Goal: Task Accomplishment & Management: Use online tool/utility

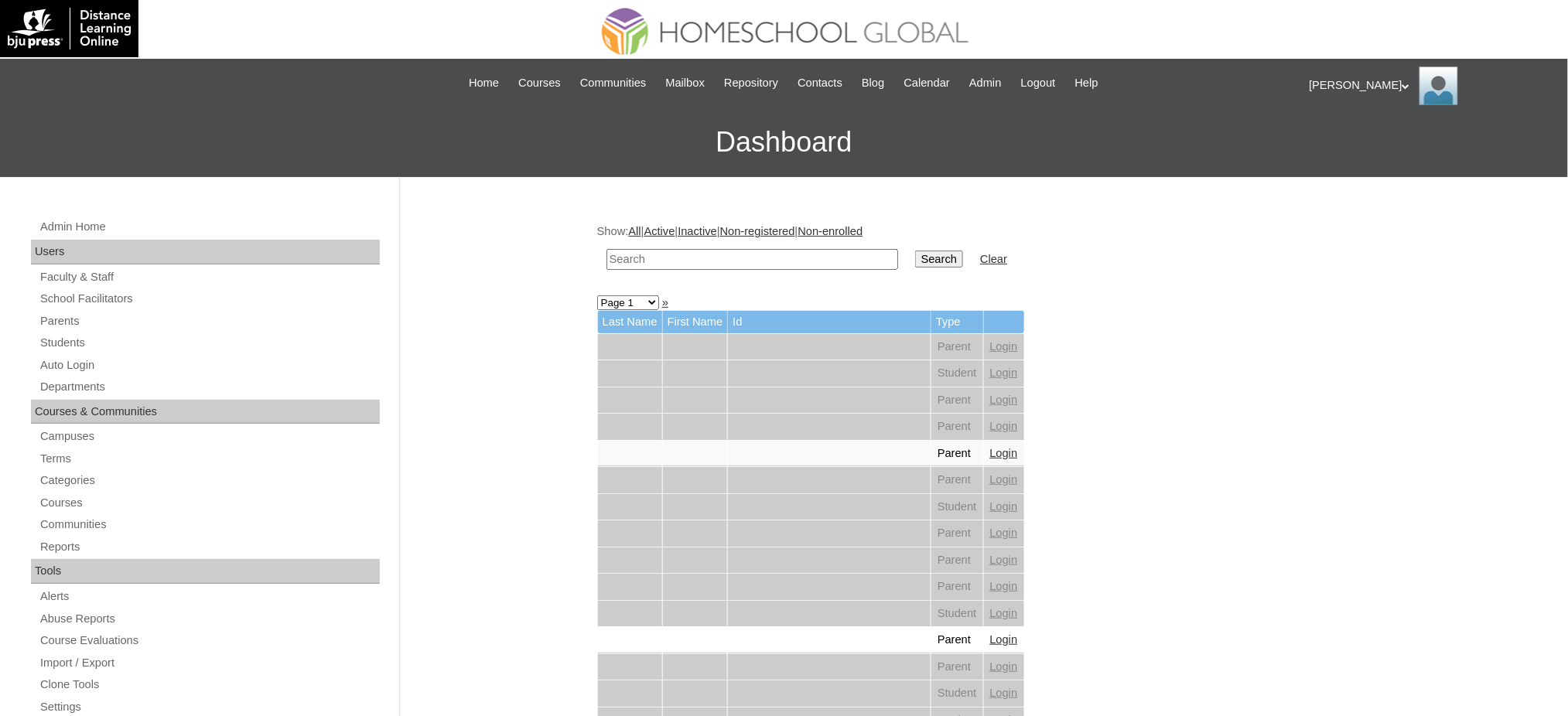
click at [651, 261] on input "text" at bounding box center [752, 259] width 292 height 21
paste input "[PERSON_NAME] [PERSON_NAME]"
type input "[PERSON_NAME] [PERSON_NAME]"
click at [916, 254] on input "Search" at bounding box center [940, 259] width 48 height 17
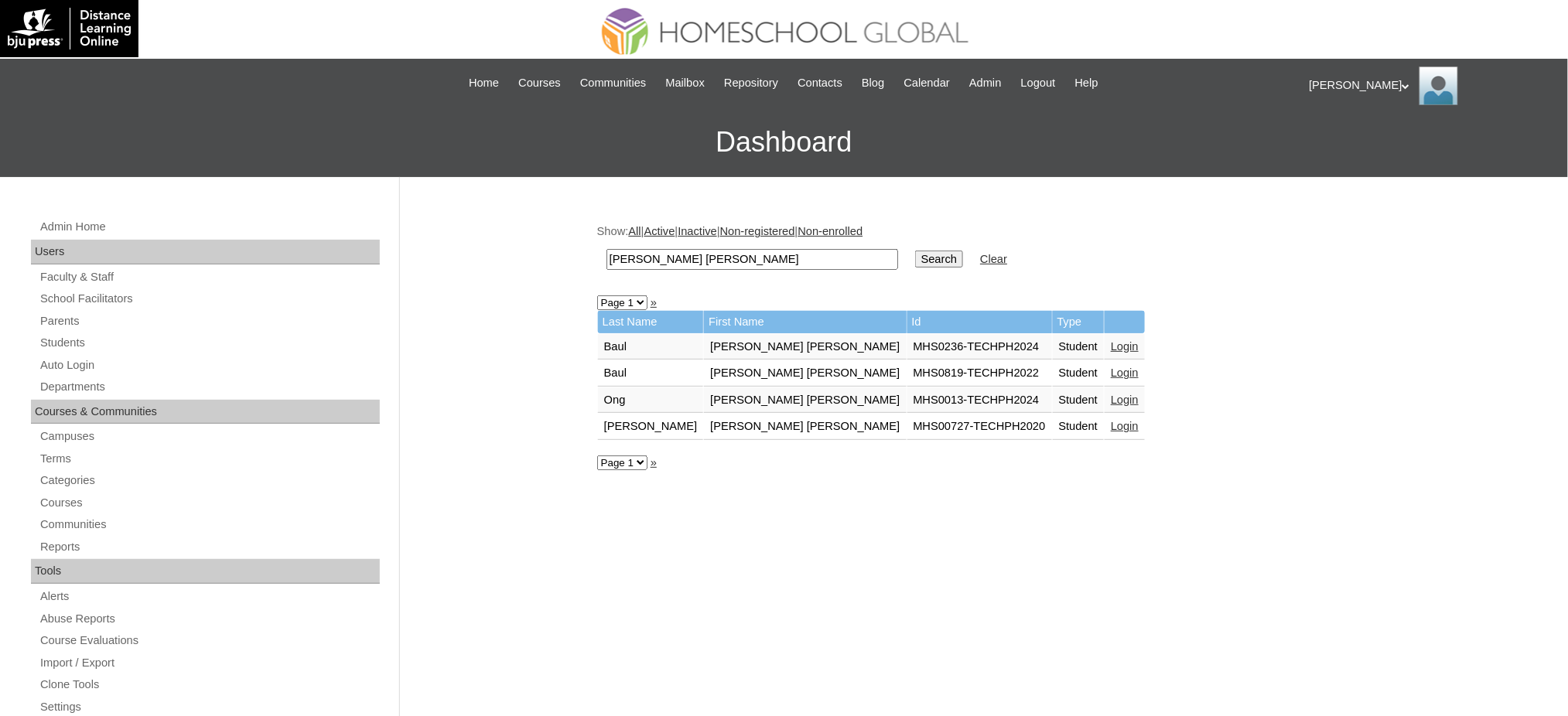
click at [1111, 342] on link "Login" at bounding box center [1125, 346] width 28 height 12
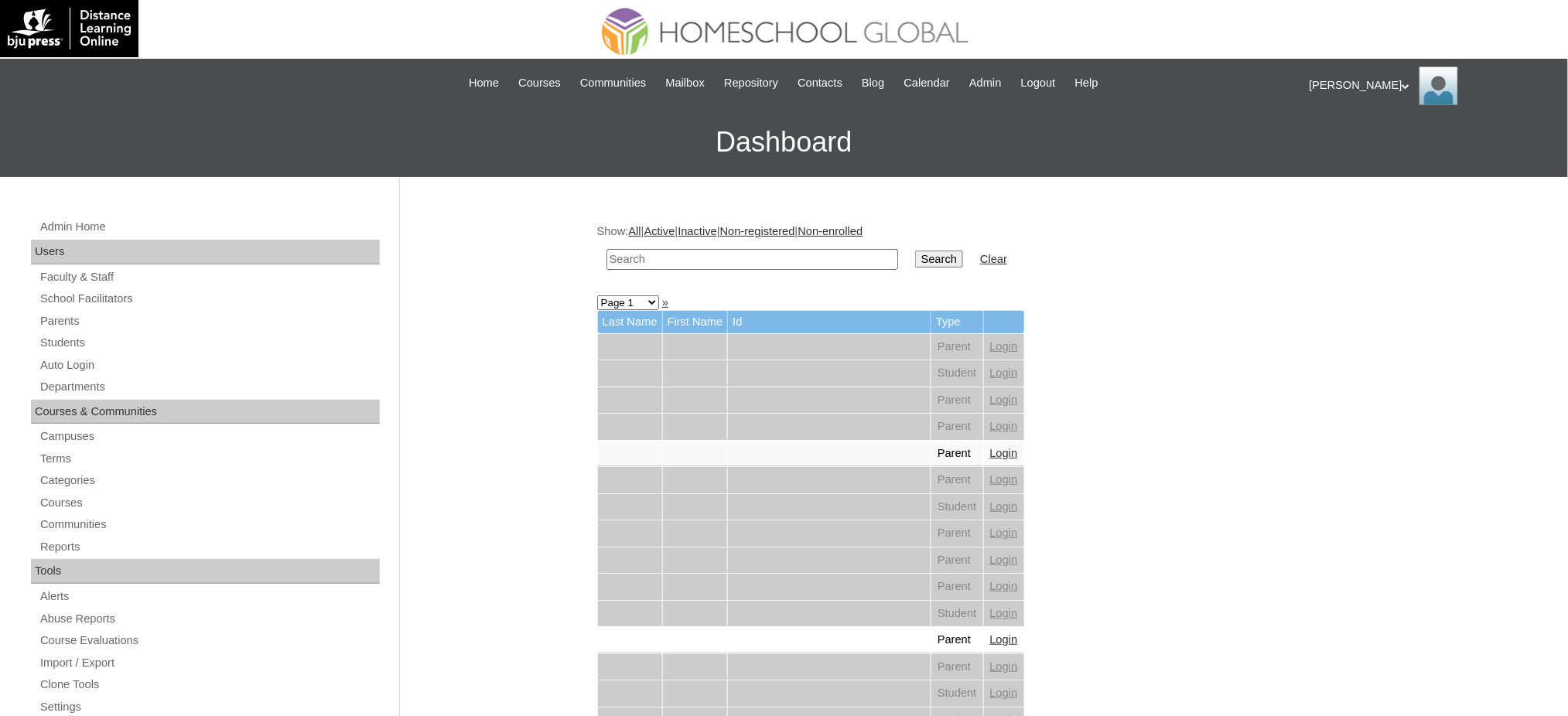
click at [651, 253] on input "text" at bounding box center [752, 259] width 292 height 21
paste input "Nadia Alessandra"
type input "Nadia Alessandra"
click at [916, 256] on input "Search" at bounding box center [940, 259] width 48 height 17
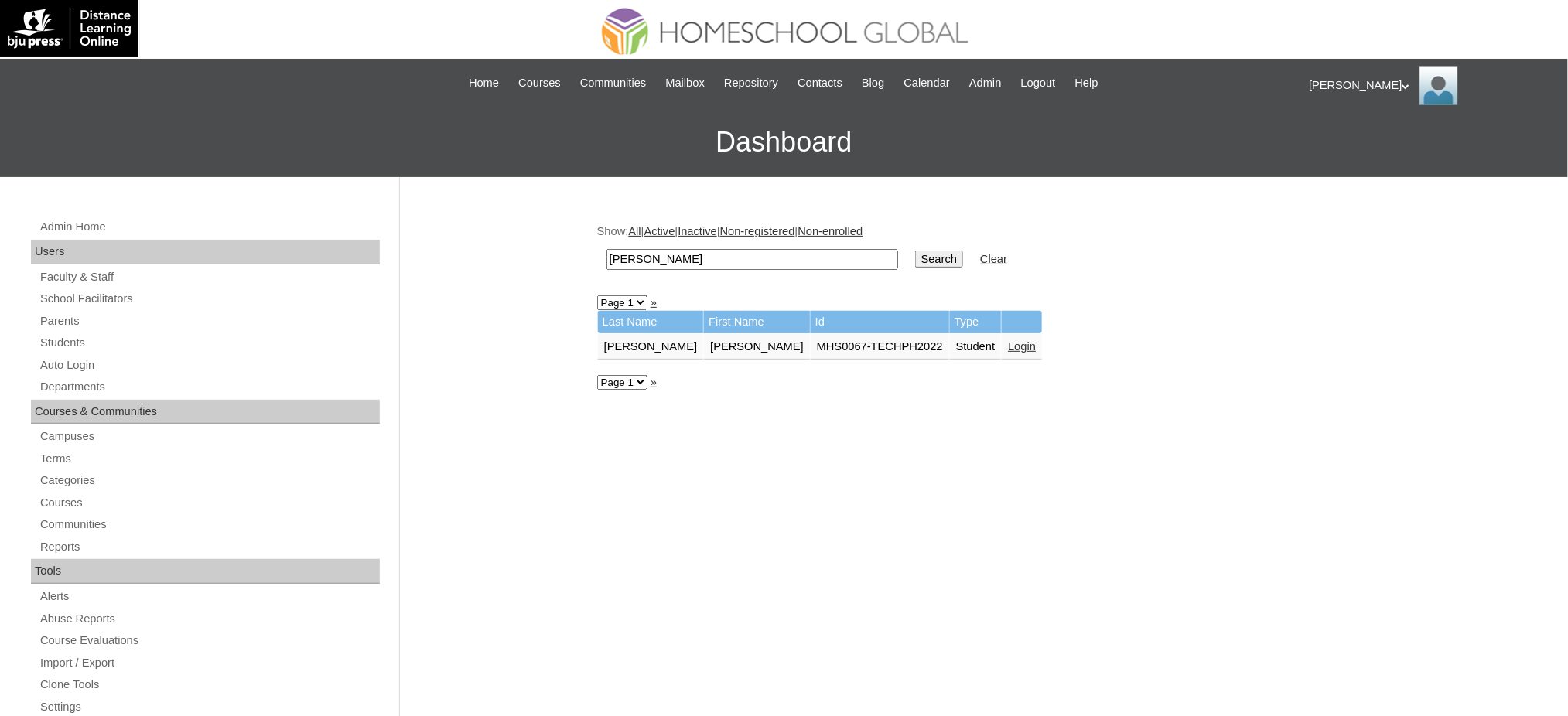
click at [1008, 343] on link "Login" at bounding box center [1022, 346] width 28 height 12
